Goal: Task Accomplishment & Management: Manage account settings

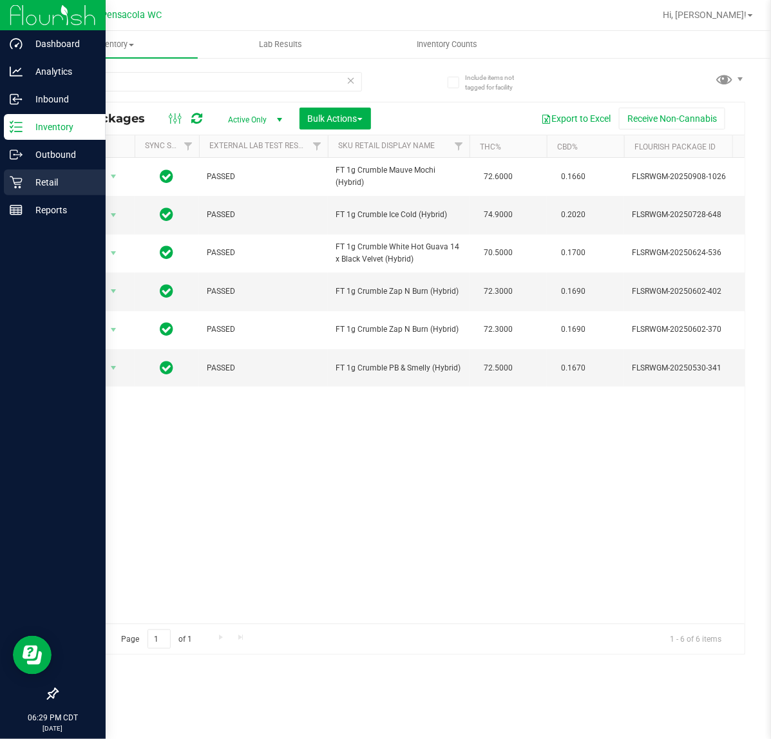
click at [14, 184] on icon at bounding box center [16, 182] width 13 height 13
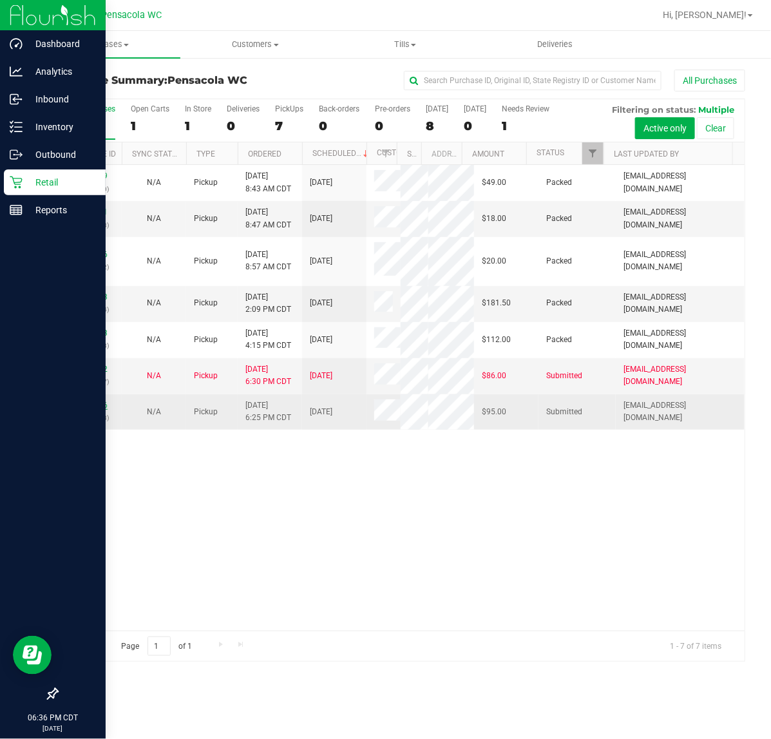
click at [74, 410] on link "12018156" at bounding box center [90, 405] width 36 height 9
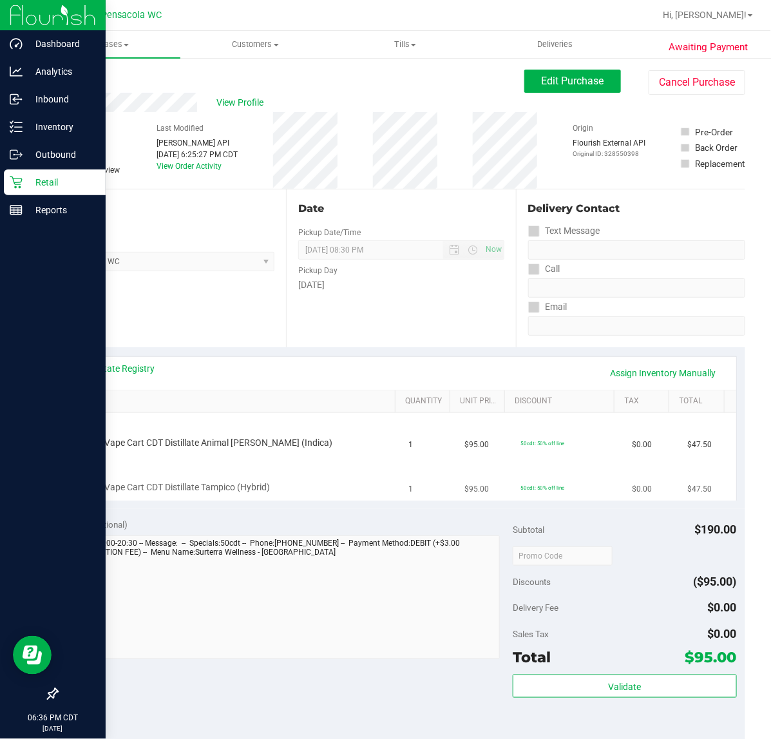
click at [351, 474] on div "FT 1g Vape Cart CDT Distillate Tampico (Hybrid)" at bounding box center [234, 478] width 320 height 30
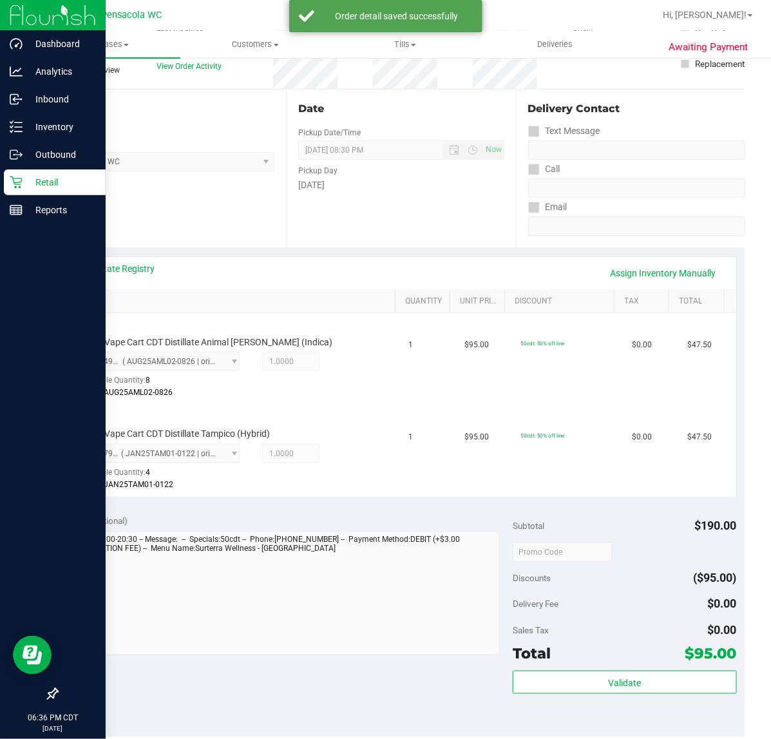
scroll to position [220, 0]
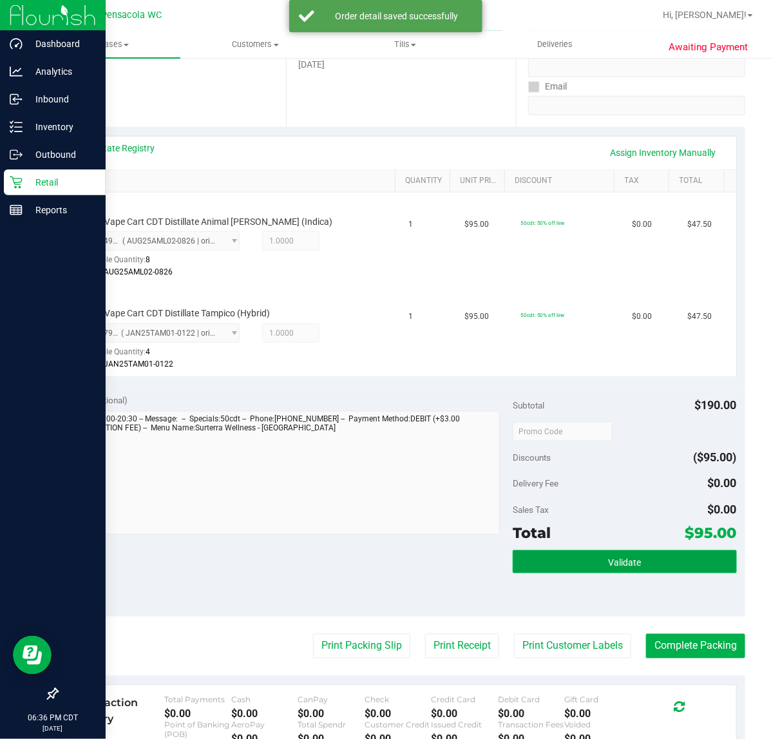
click at [642, 558] on button "Validate" at bounding box center [625, 561] width 224 height 23
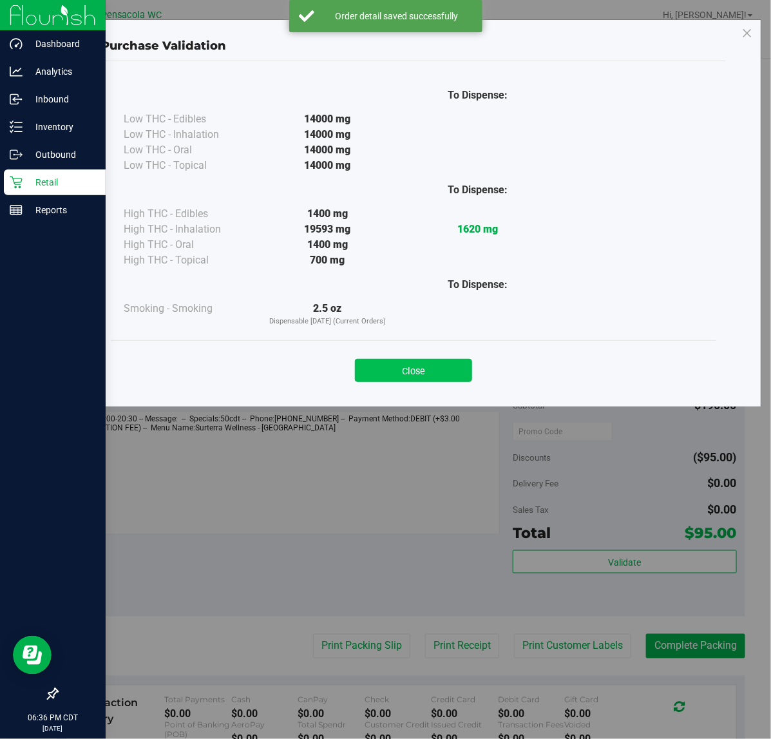
click at [458, 381] on button "Close" at bounding box center [413, 370] width 117 height 23
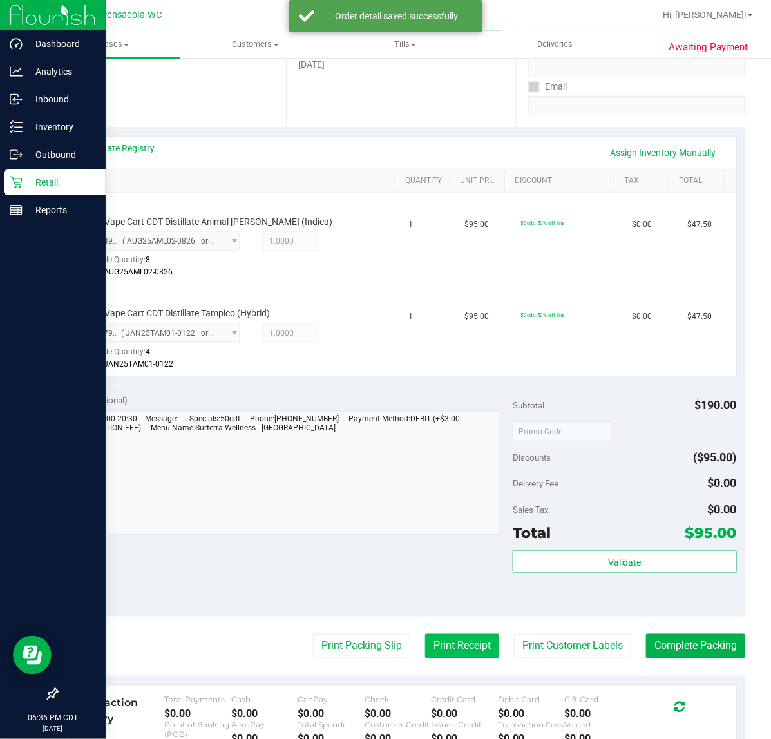
click at [458, 649] on button "Print Receipt" at bounding box center [462, 646] width 74 height 24
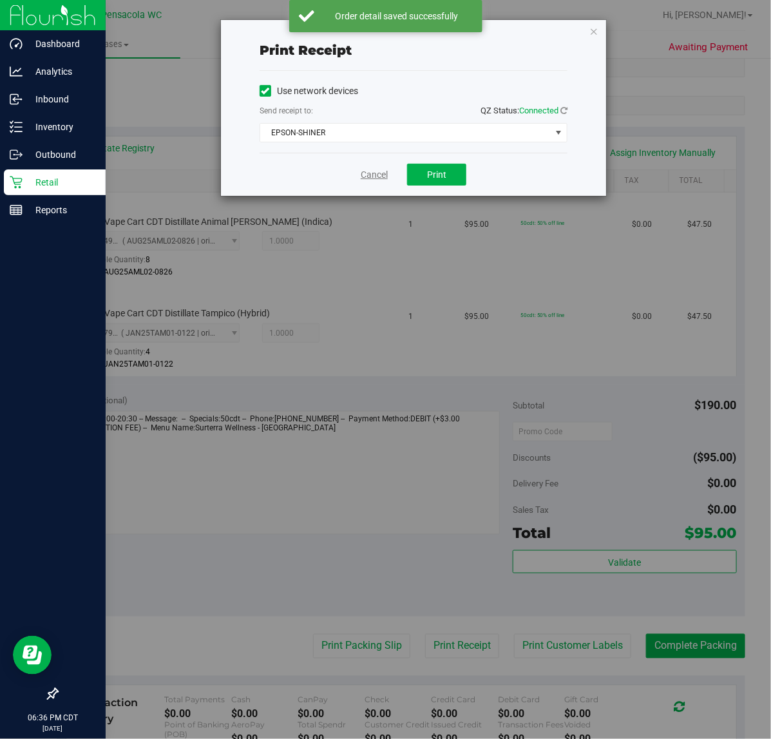
click at [366, 180] on link "Cancel" at bounding box center [374, 175] width 27 height 14
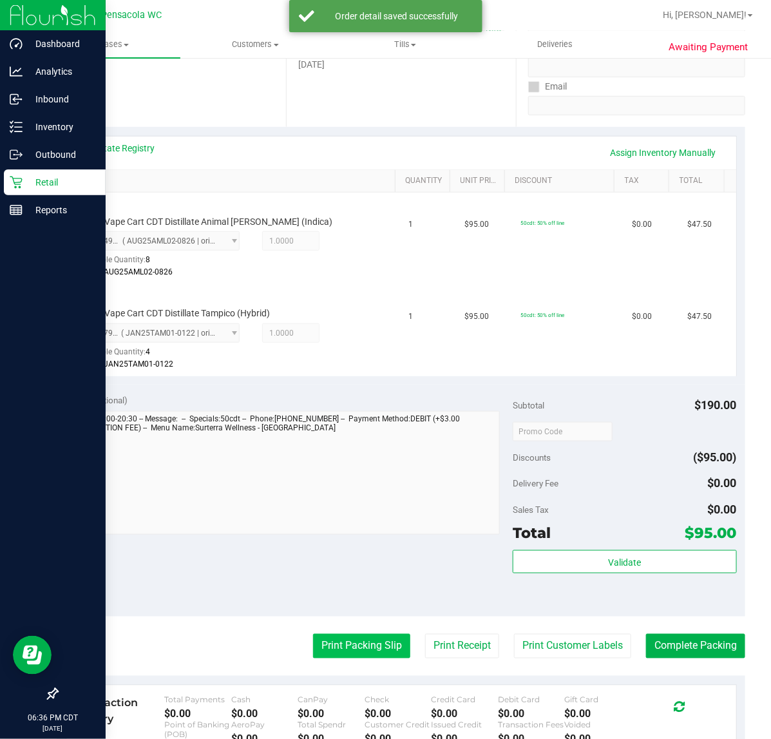
click at [346, 645] on button "Print Packing Slip" at bounding box center [361, 646] width 97 height 24
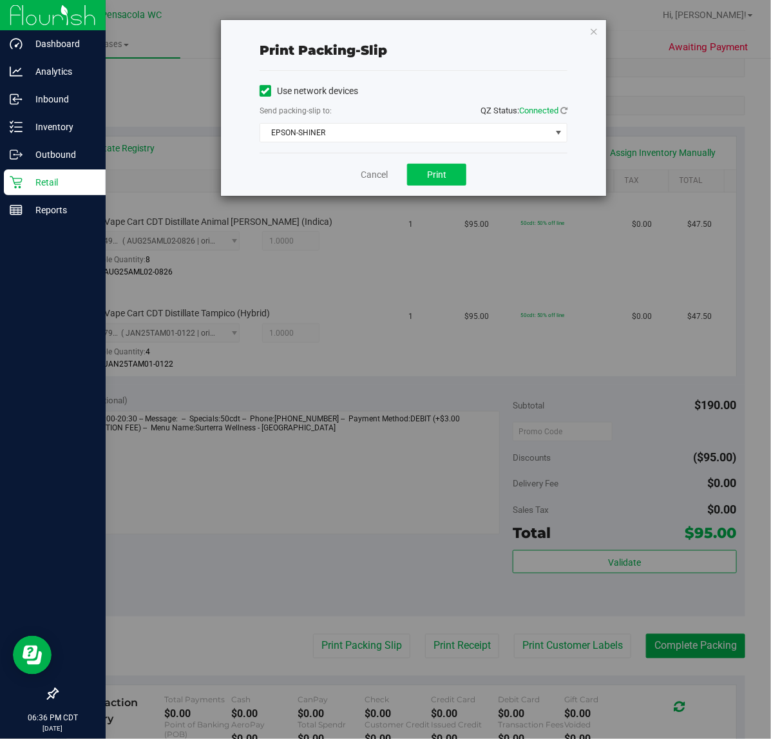
click at [443, 180] on span "Print" at bounding box center [436, 174] width 19 height 10
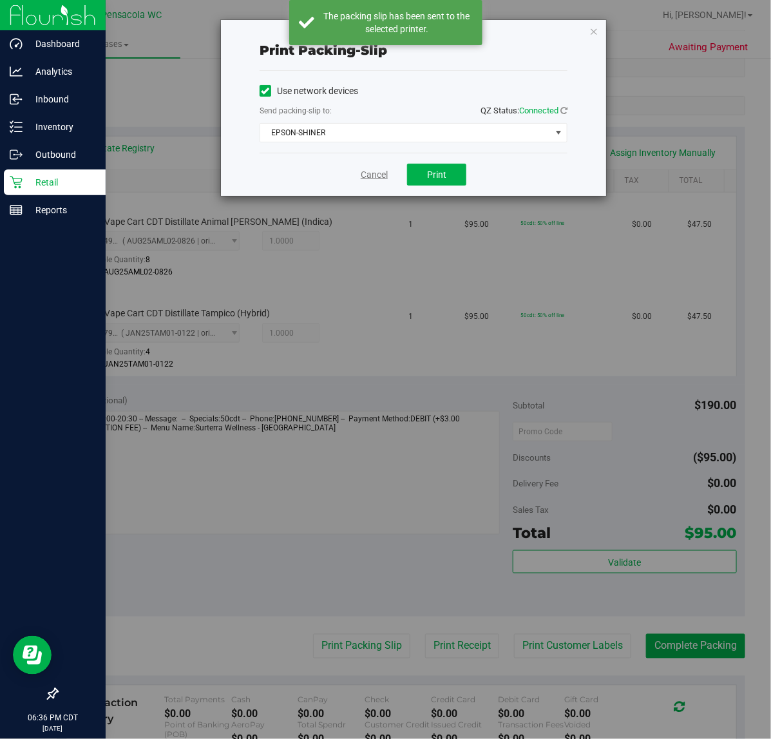
click at [375, 175] on link "Cancel" at bounding box center [374, 175] width 27 height 14
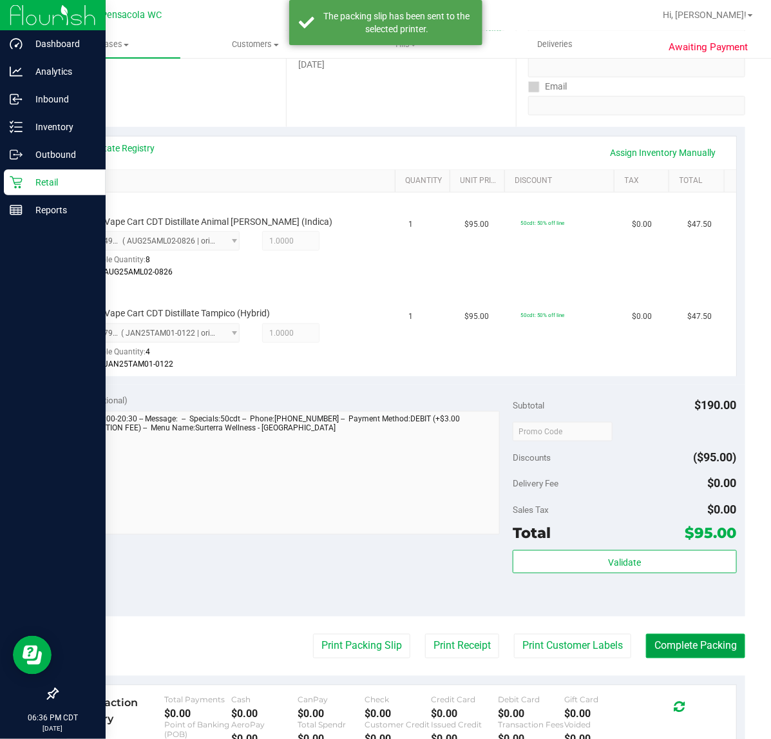
click at [696, 643] on button "Complete Packing" at bounding box center [695, 646] width 99 height 24
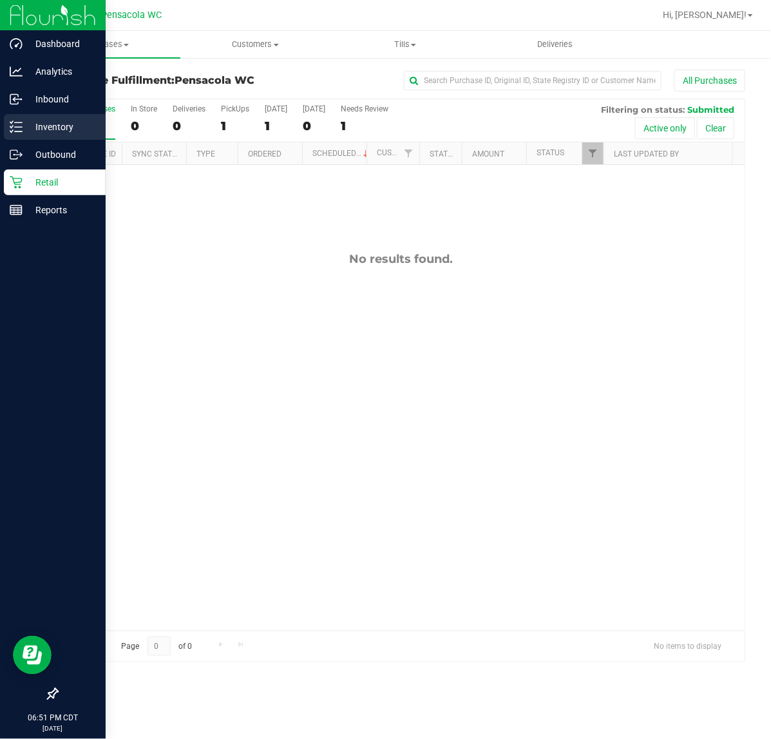
click at [17, 131] on line at bounding box center [18, 131] width 7 height 0
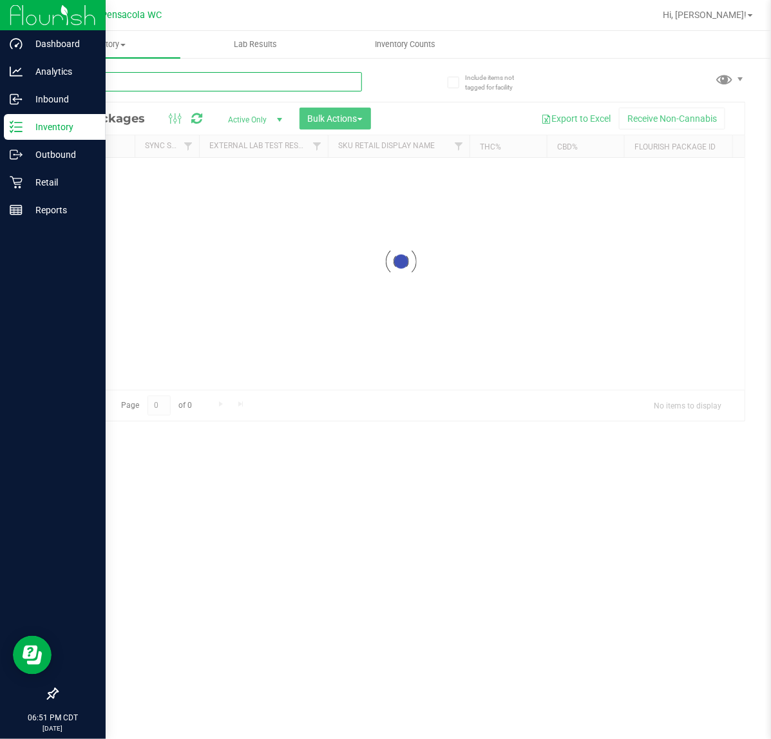
click at [191, 77] on input "text" at bounding box center [209, 81] width 305 height 19
click at [193, 81] on input "text" at bounding box center [209, 81] width 305 height 19
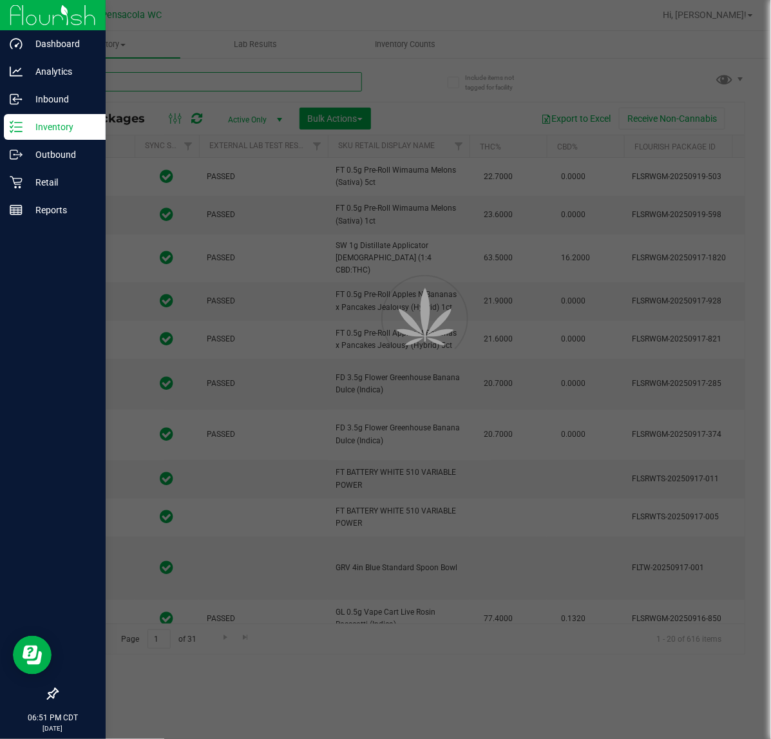
type input "zop"
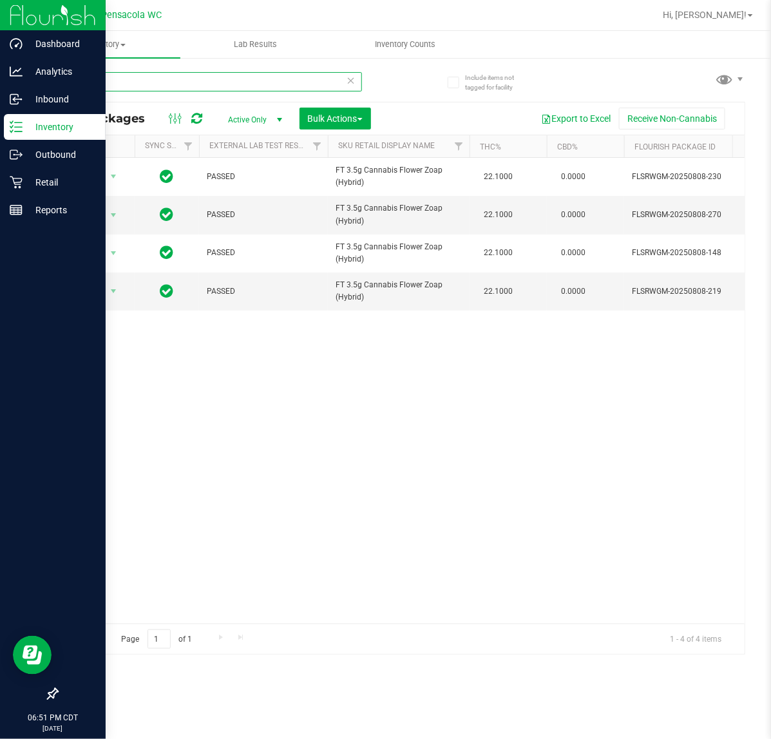
scroll to position [0, 591]
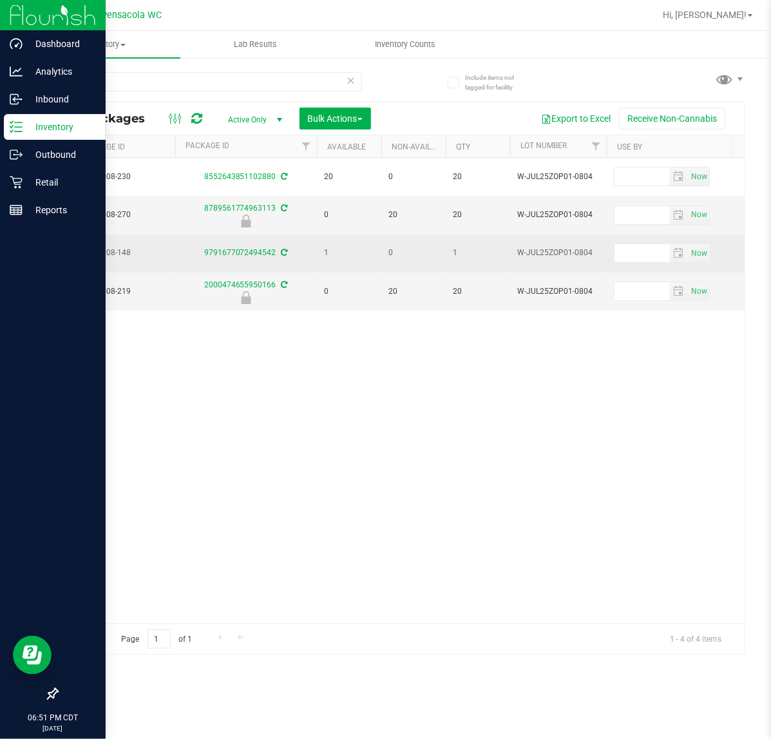
click at [243, 258] on div "9791677072494542" at bounding box center [246, 253] width 146 height 12
click at [240, 249] on link "9791677072494542" at bounding box center [240, 252] width 72 height 9
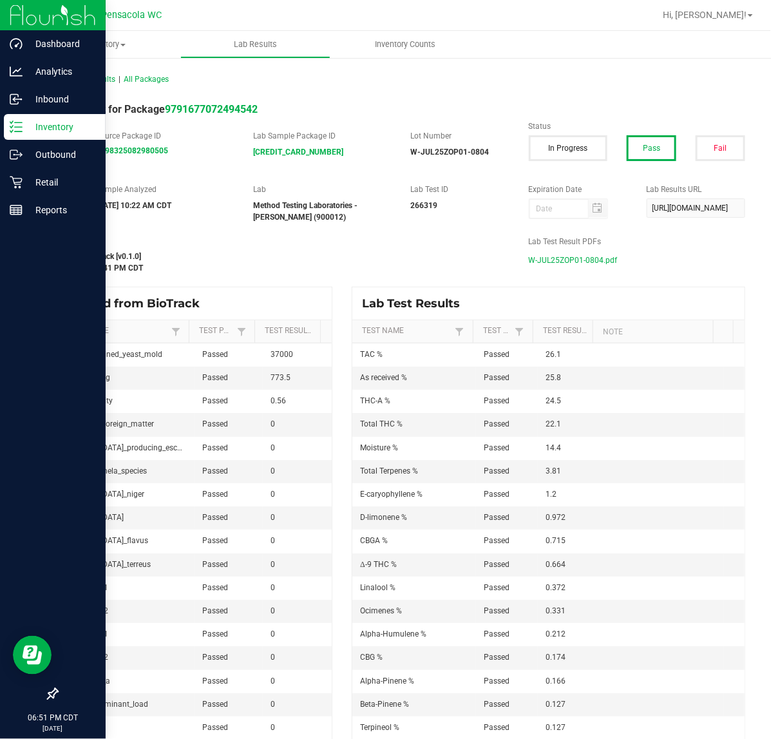
click at [584, 261] on span "W-JUL25ZOP01-0804.pdf" at bounding box center [573, 260] width 89 height 19
click at [14, 124] on icon at bounding box center [16, 126] width 13 height 13
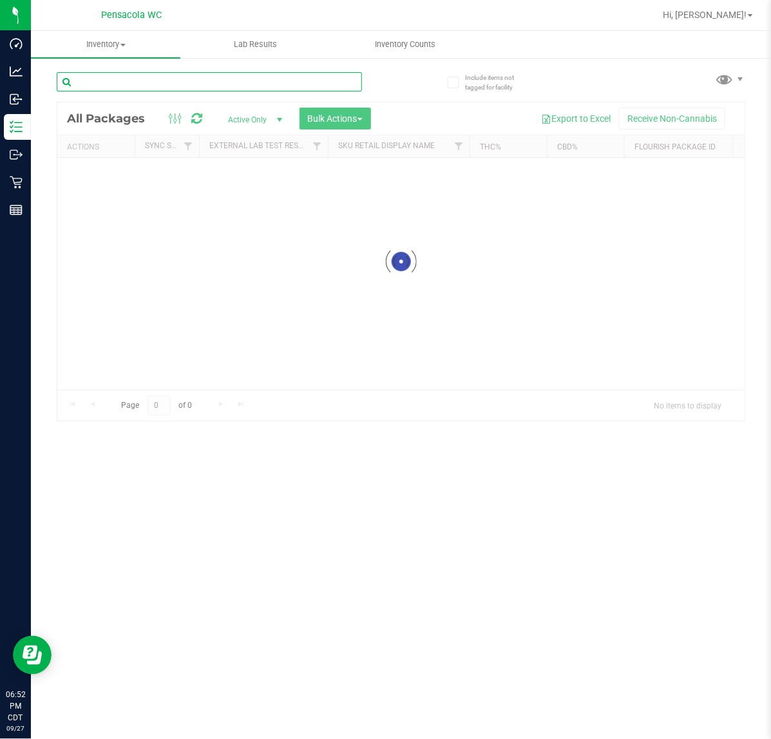
click at [116, 87] on input "text" at bounding box center [209, 81] width 305 height 19
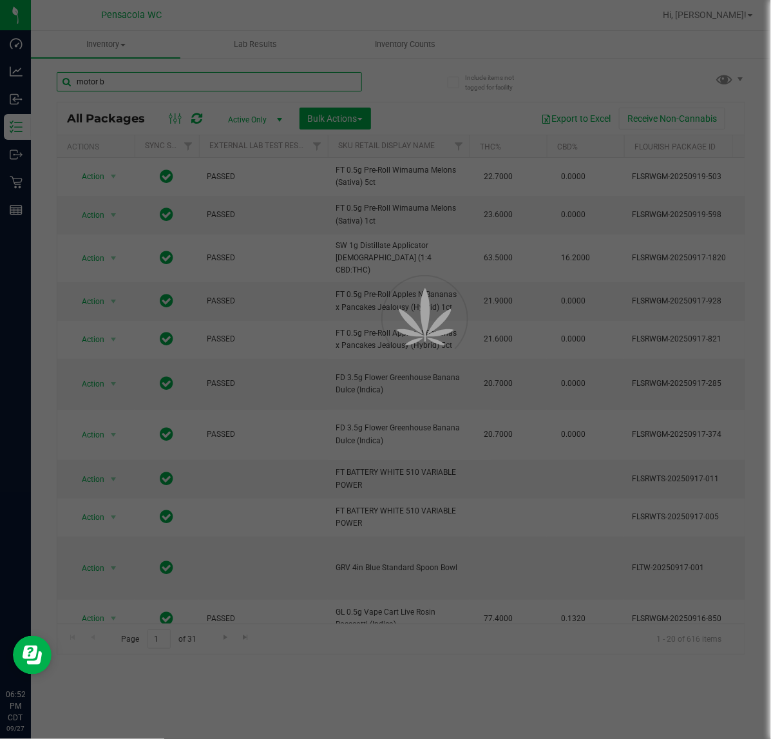
type input "motor b"
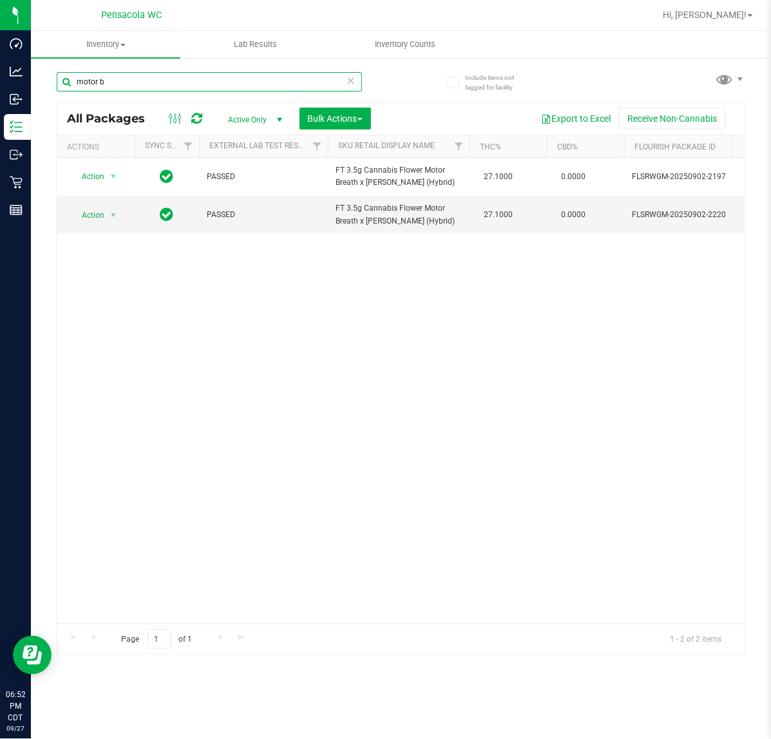
scroll to position [0, 591]
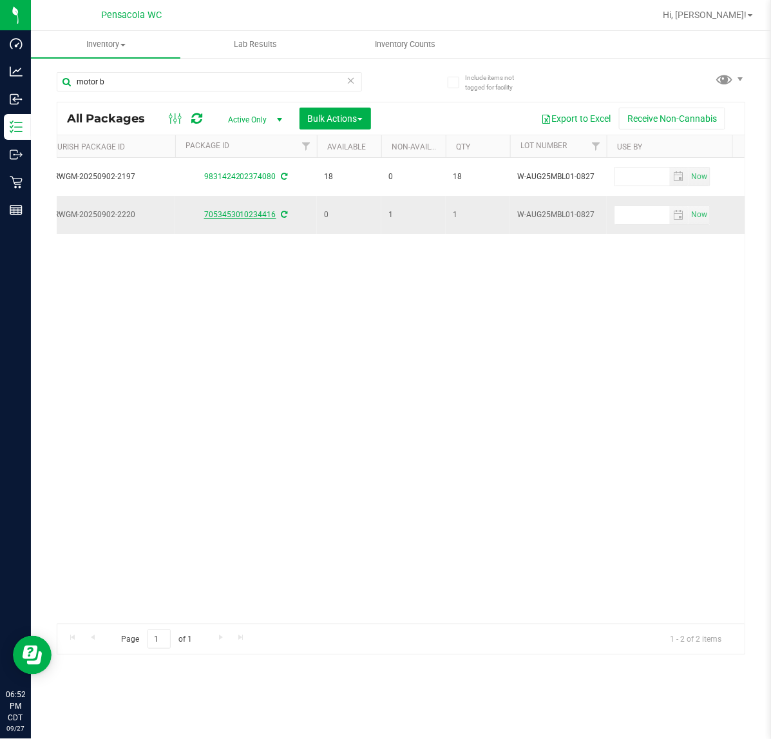
click at [265, 216] on link "7053453010234416" at bounding box center [240, 214] width 72 height 9
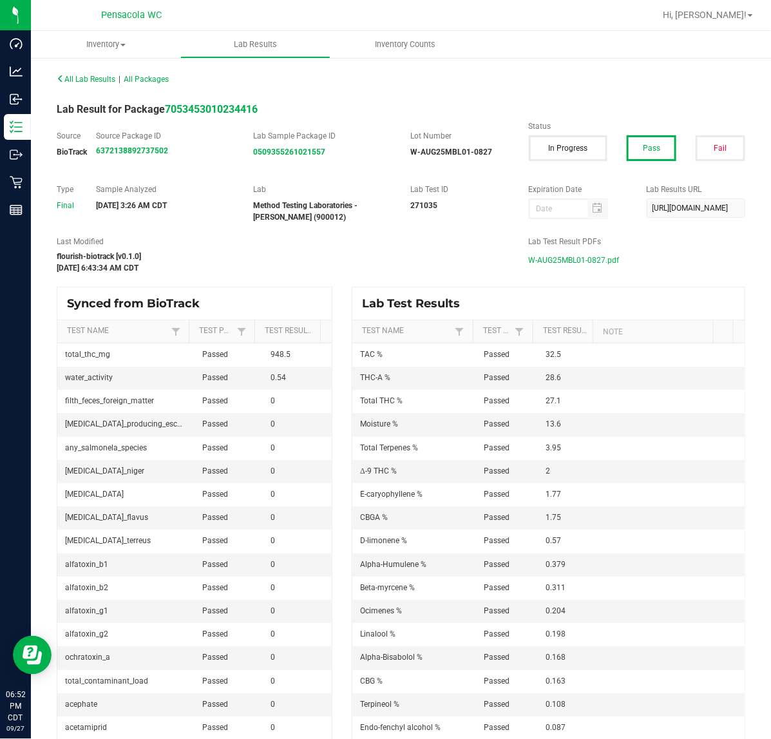
click at [555, 253] on span "W-AUG25MBL01-0827.pdf" at bounding box center [574, 260] width 91 height 19
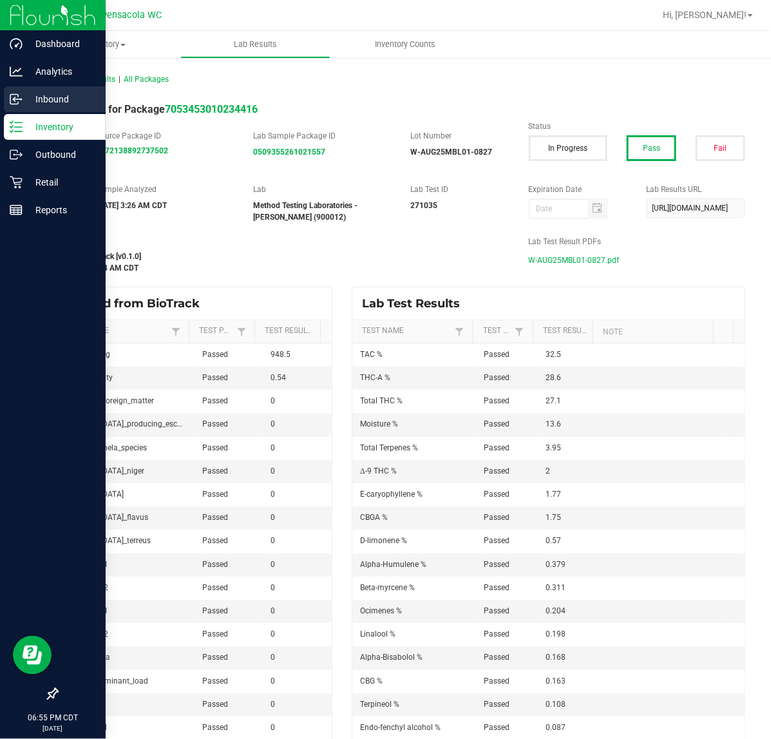
click at [17, 120] on icon at bounding box center [16, 126] width 13 height 13
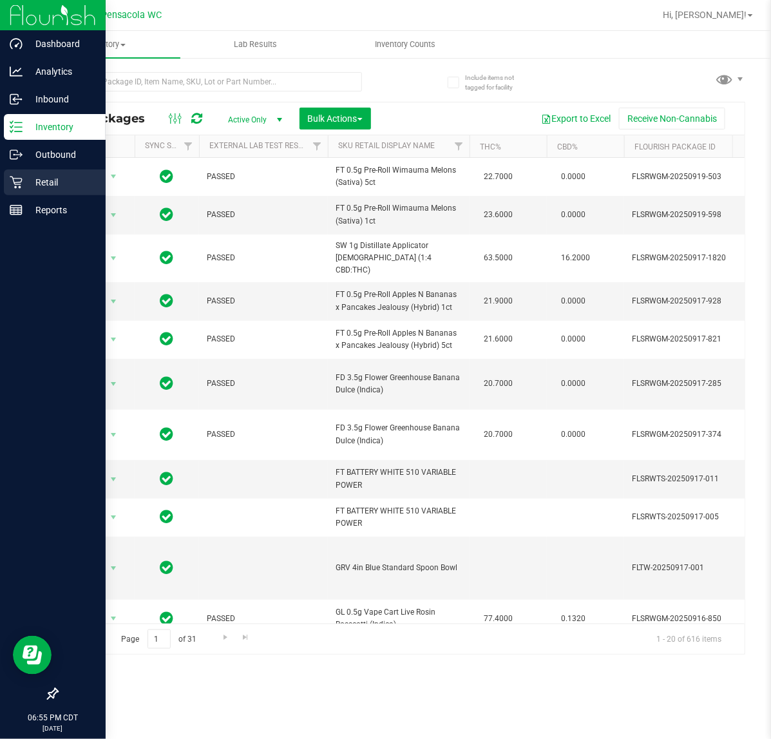
click at [32, 178] on p "Retail" at bounding box center [61, 182] width 77 height 15
